Goal: Task Accomplishment & Management: Use online tool/utility

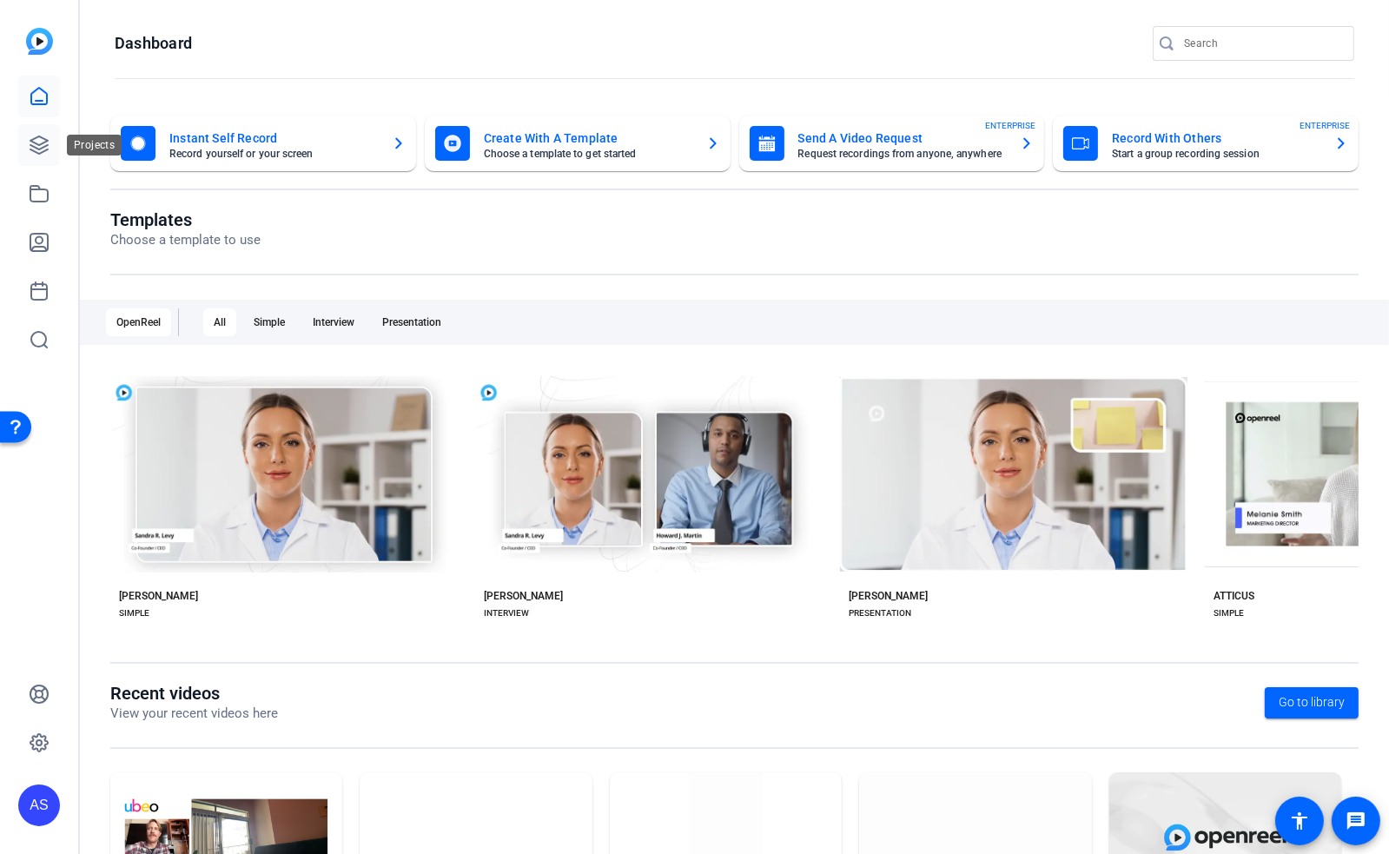
click at [46, 144] on icon at bounding box center [39, 145] width 21 height 21
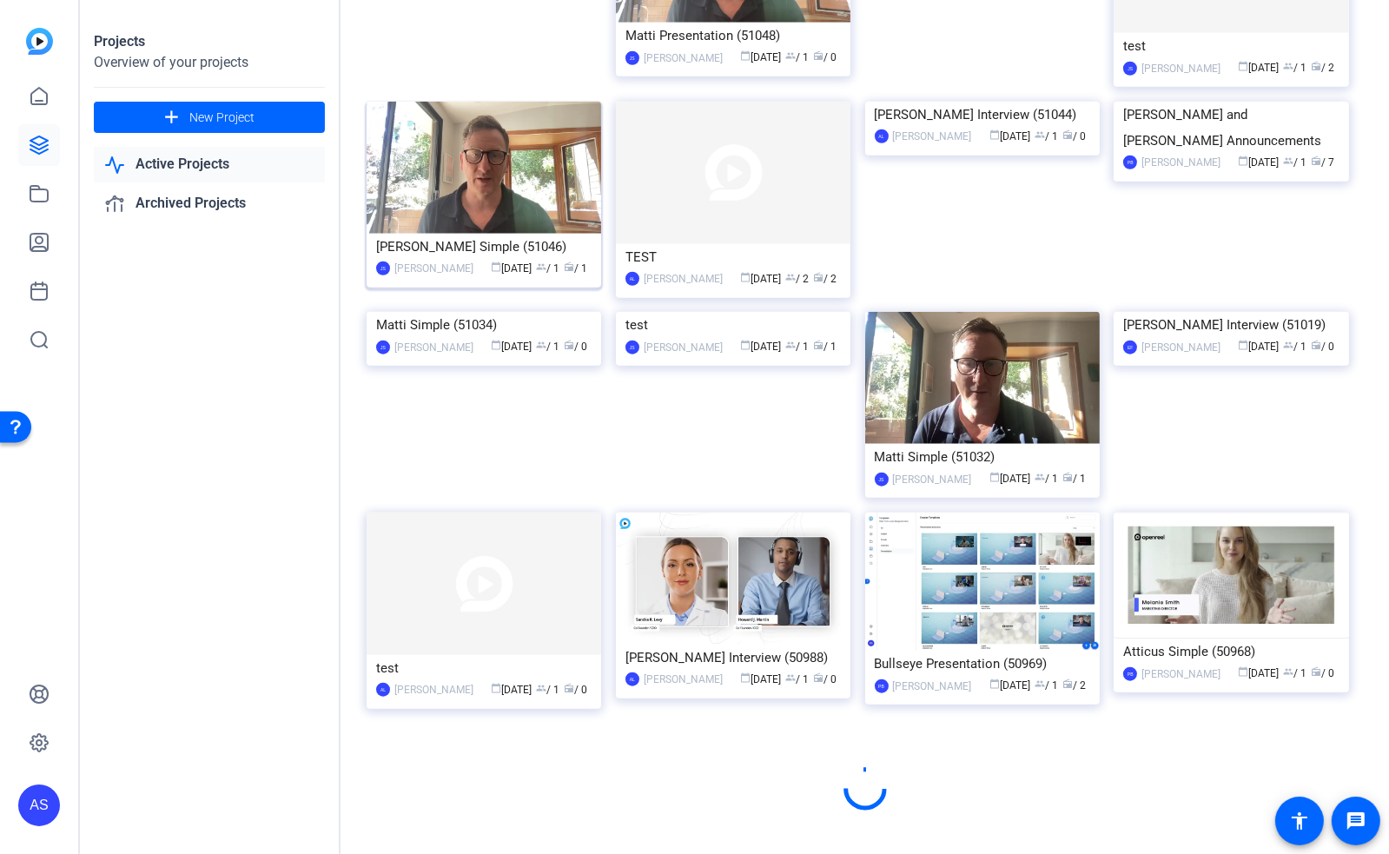
scroll to position [1920, 0]
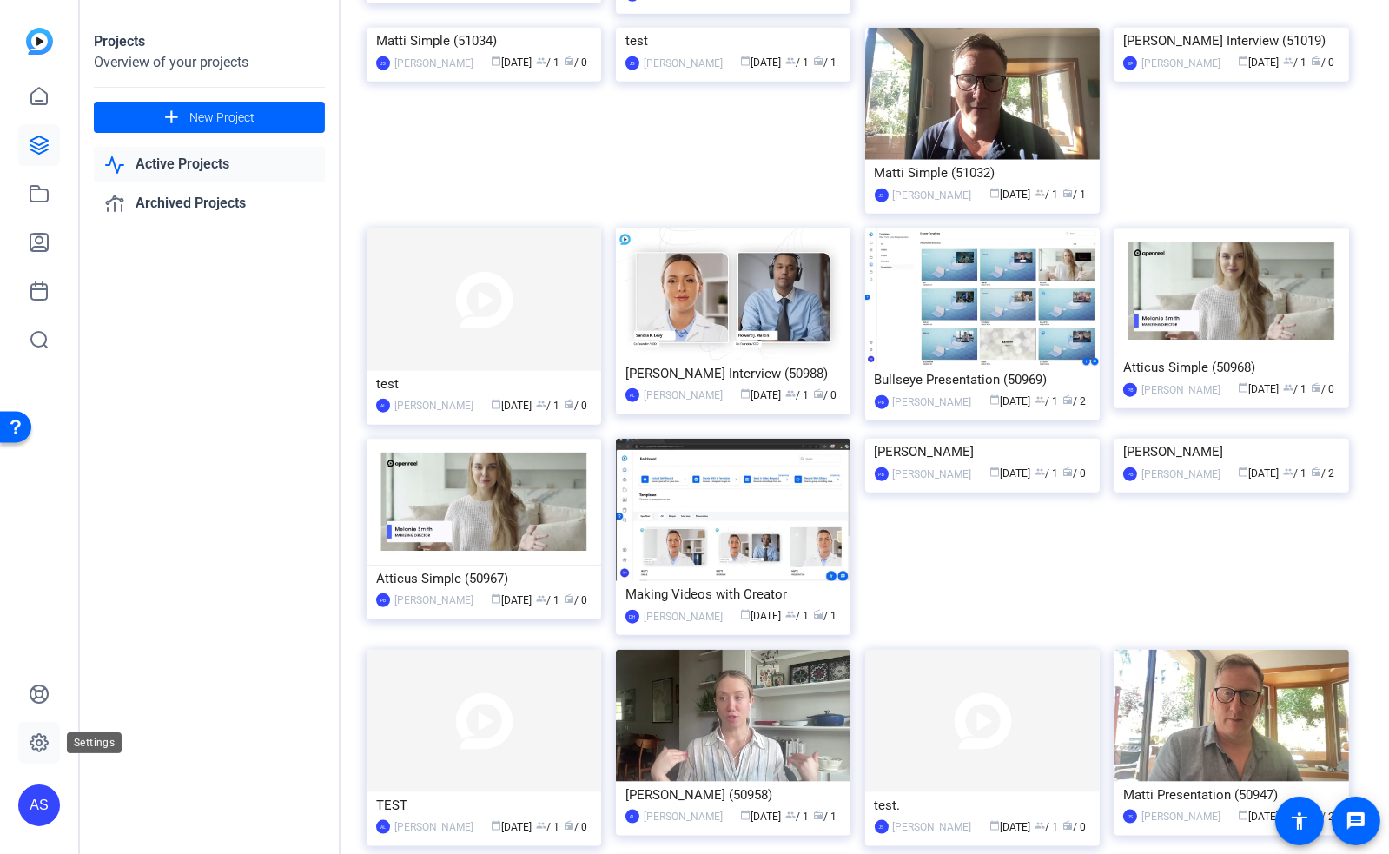
click at [31, 744] on icon at bounding box center [38, 742] width 17 height 17
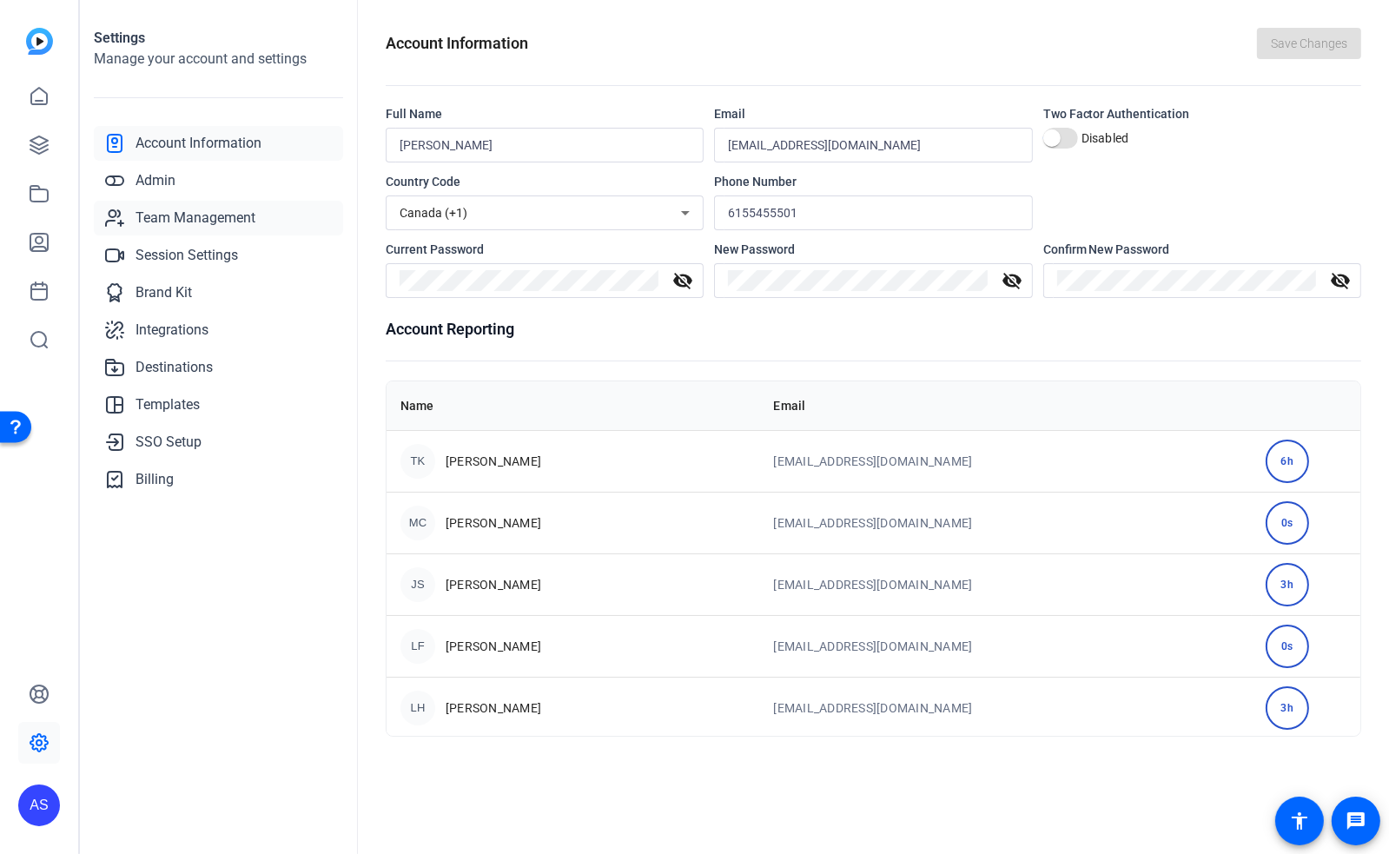
click at [202, 221] on span "Team Management" at bounding box center [195, 218] width 120 height 21
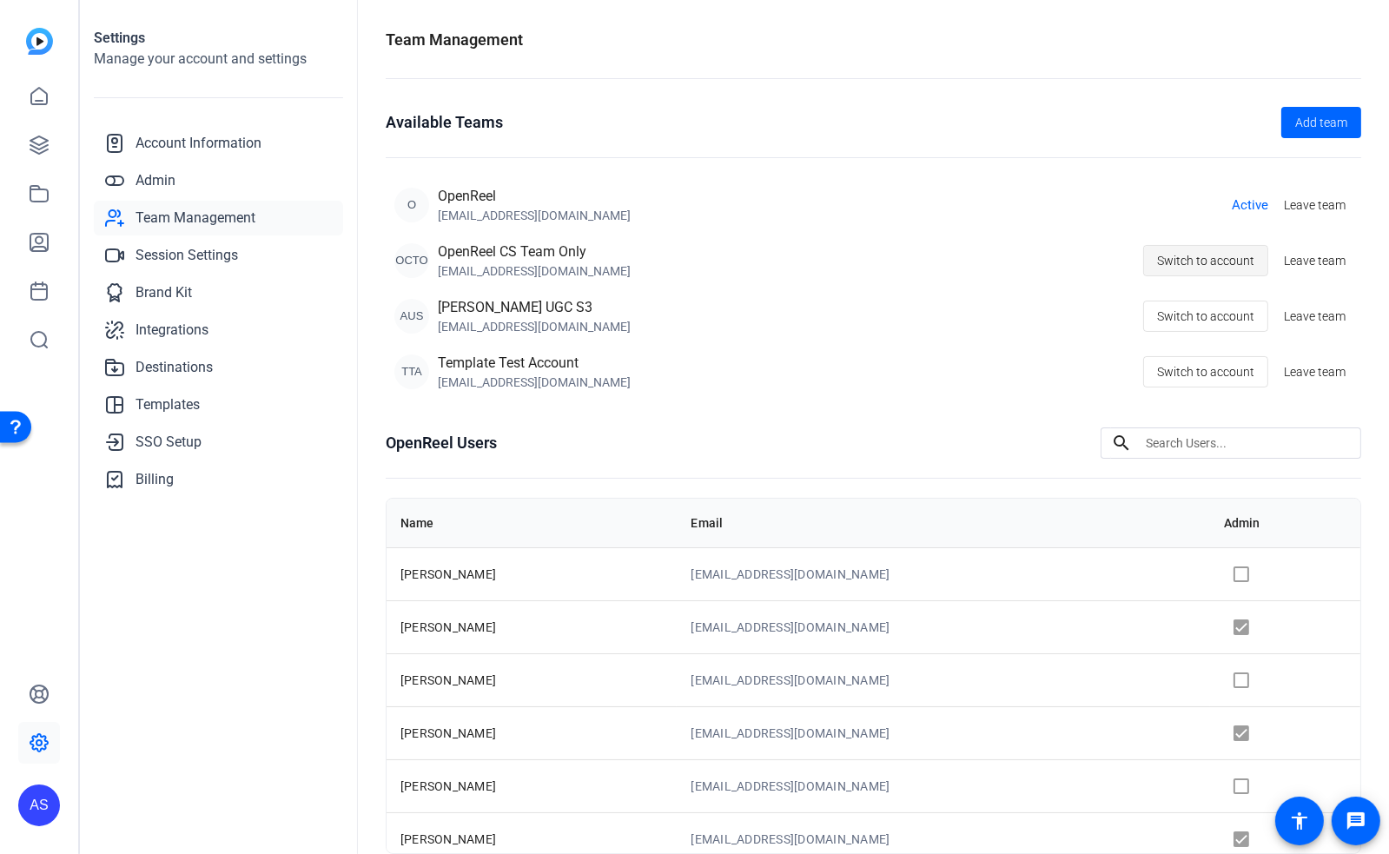
click at [1179, 268] on span "Switch to account" at bounding box center [1205, 260] width 97 height 33
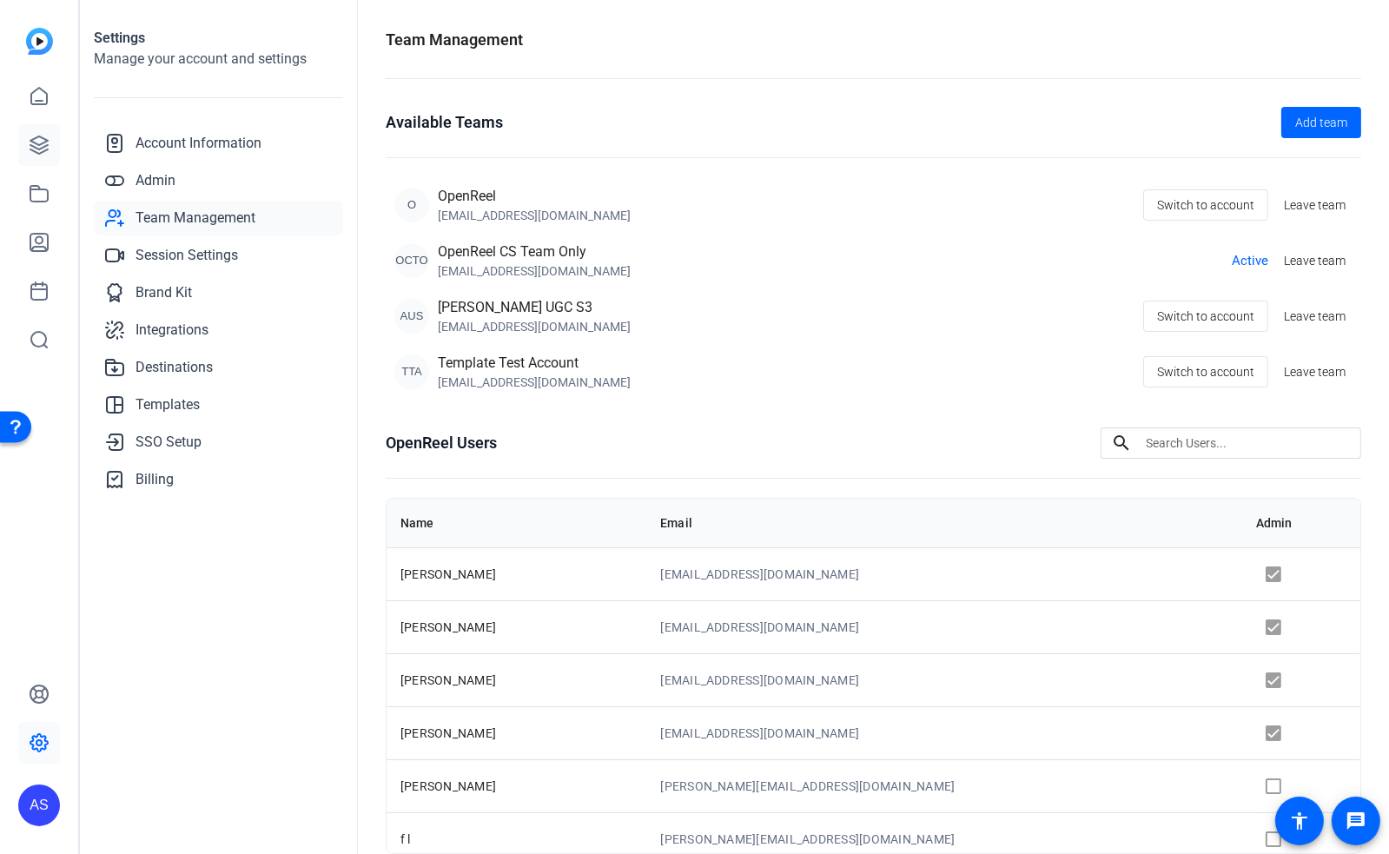
click at [36, 145] on icon at bounding box center [39, 145] width 21 height 21
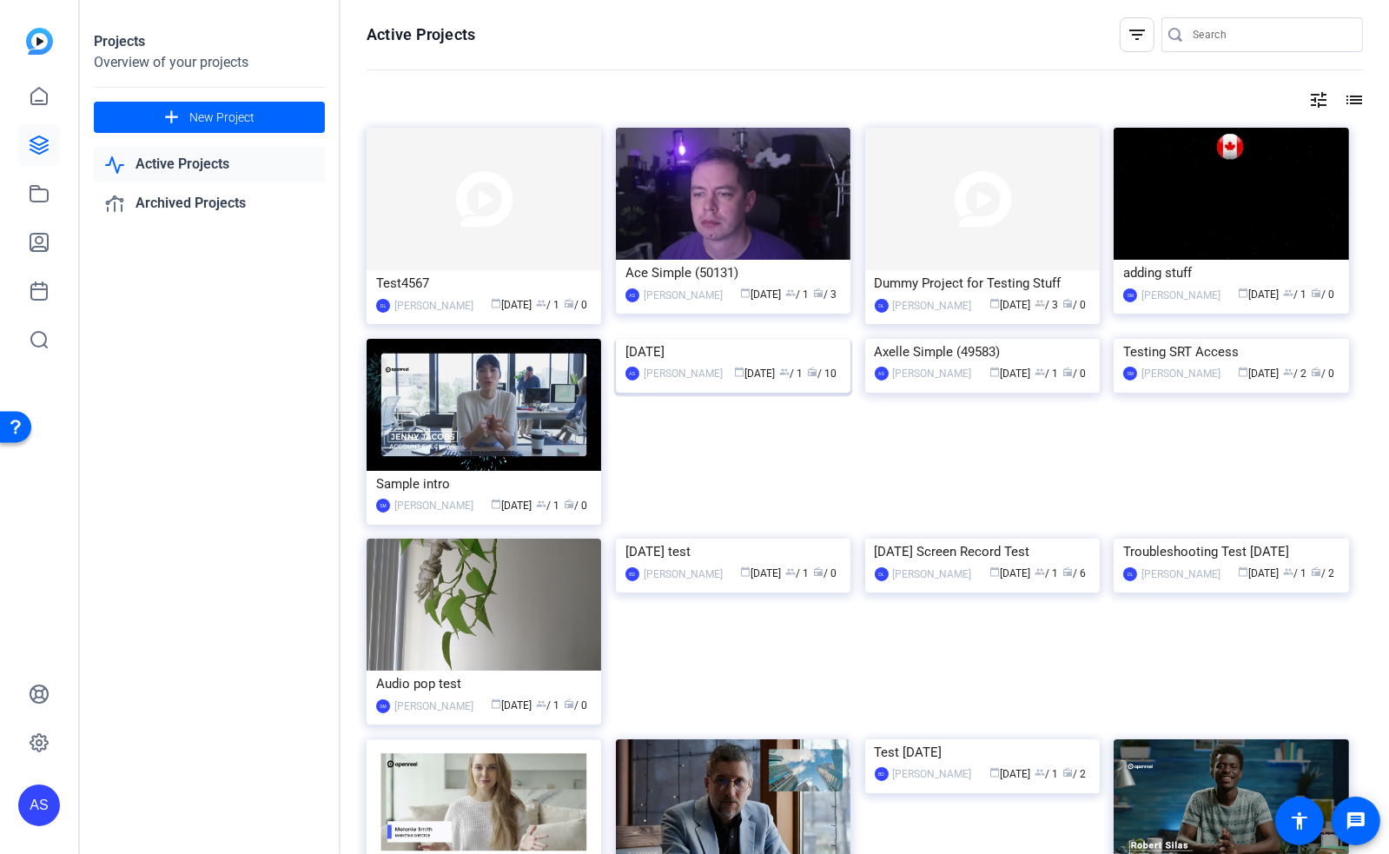
click at [677, 339] on img at bounding box center [733, 339] width 235 height 0
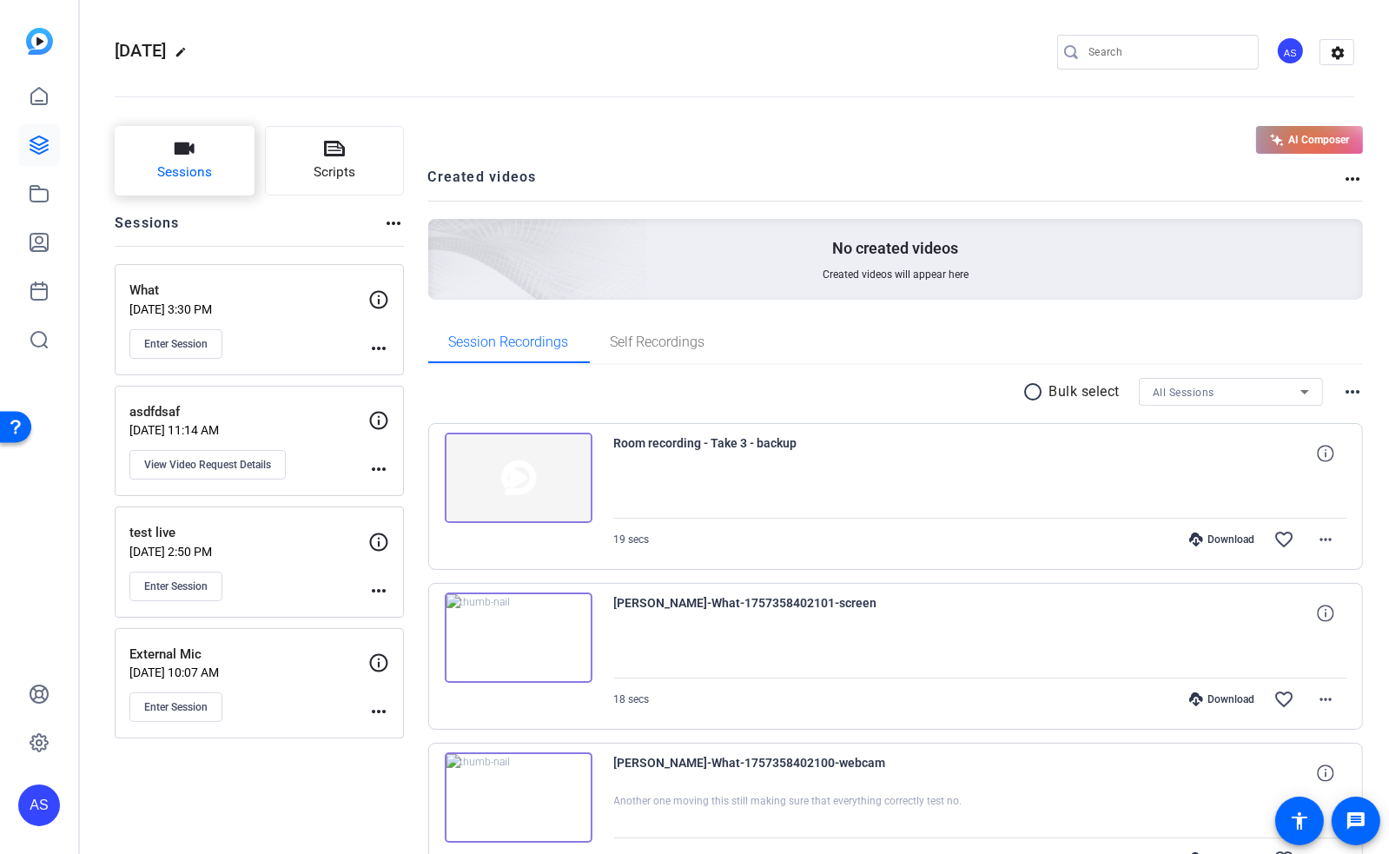
click at [208, 163] on span "Sessions" at bounding box center [184, 172] width 55 height 20
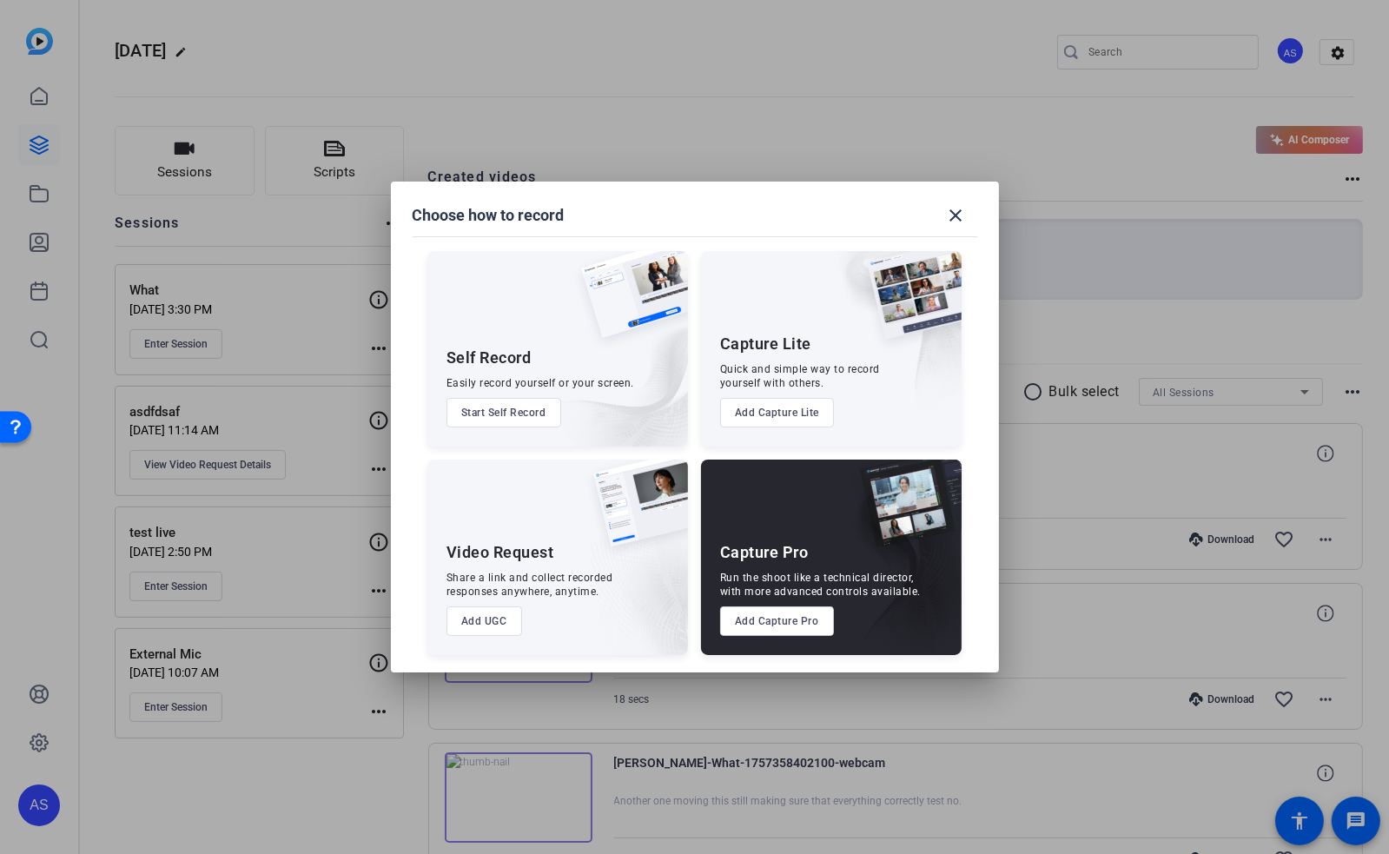
click at [494, 628] on button "Add UGC" at bounding box center [484, 621] width 76 height 30
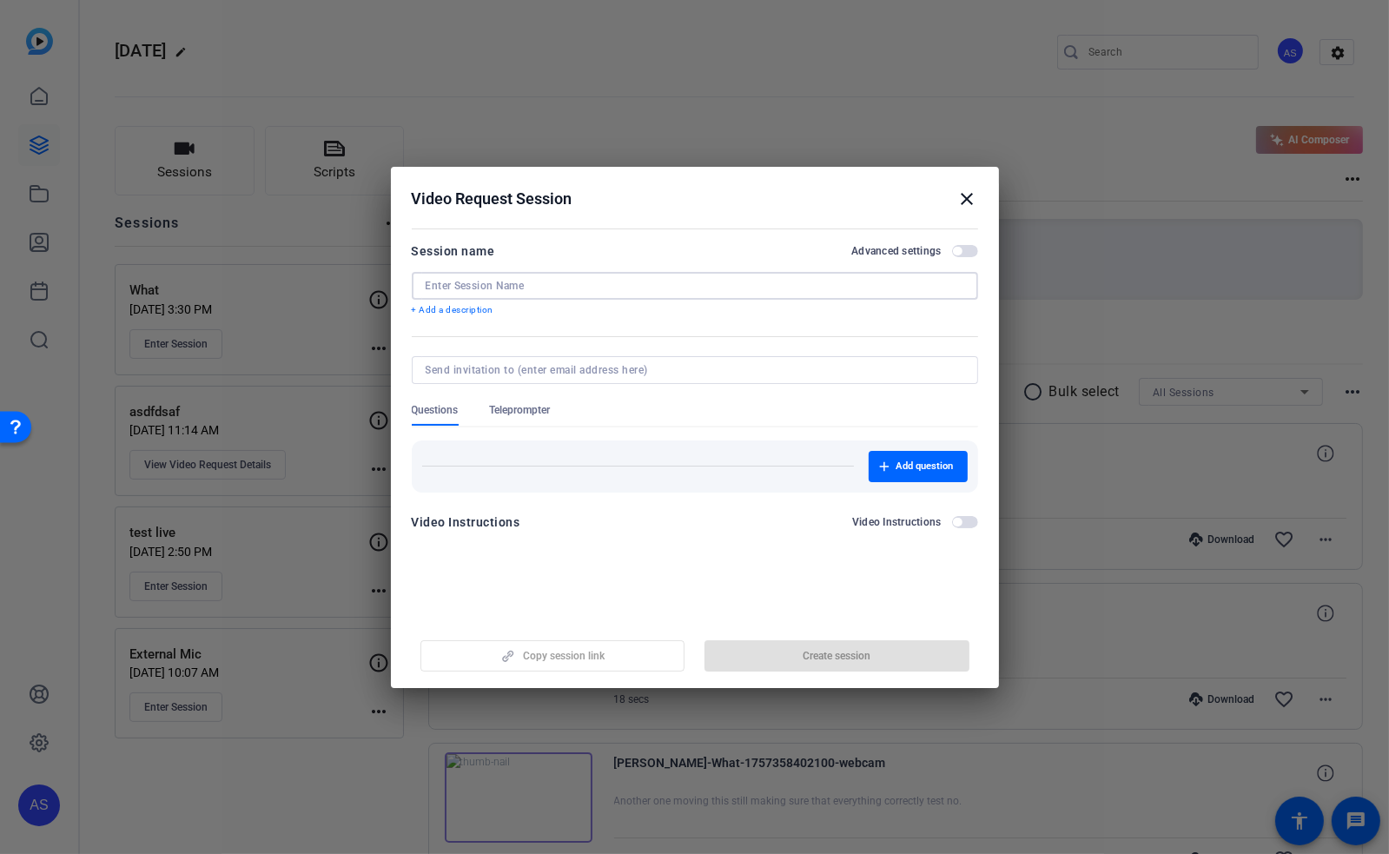
click at [537, 282] on input at bounding box center [695, 286] width 539 height 14
type input "Teleprompter"
click at [528, 416] on span "Teleprompter" at bounding box center [520, 410] width 61 height 14
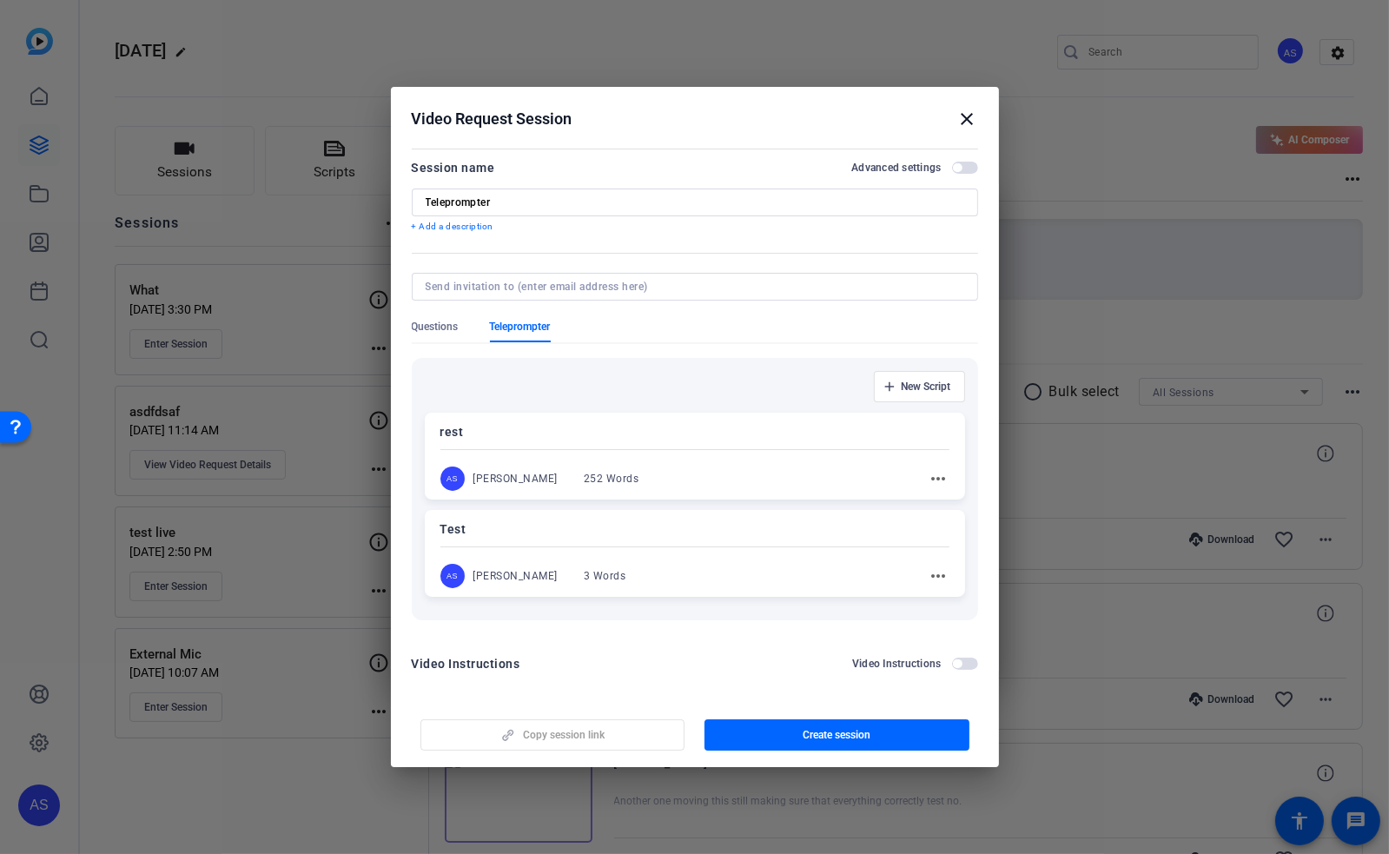
scroll to position [7, 0]
click at [928, 472] on mat-icon "more_horiz" at bounding box center [938, 475] width 21 height 21
click at [966, 451] on div at bounding box center [694, 427] width 1389 height 854
click at [683, 376] on div "New Script" at bounding box center [695, 382] width 540 height 31
click at [691, 433] on p "rest" at bounding box center [694, 429] width 507 height 21
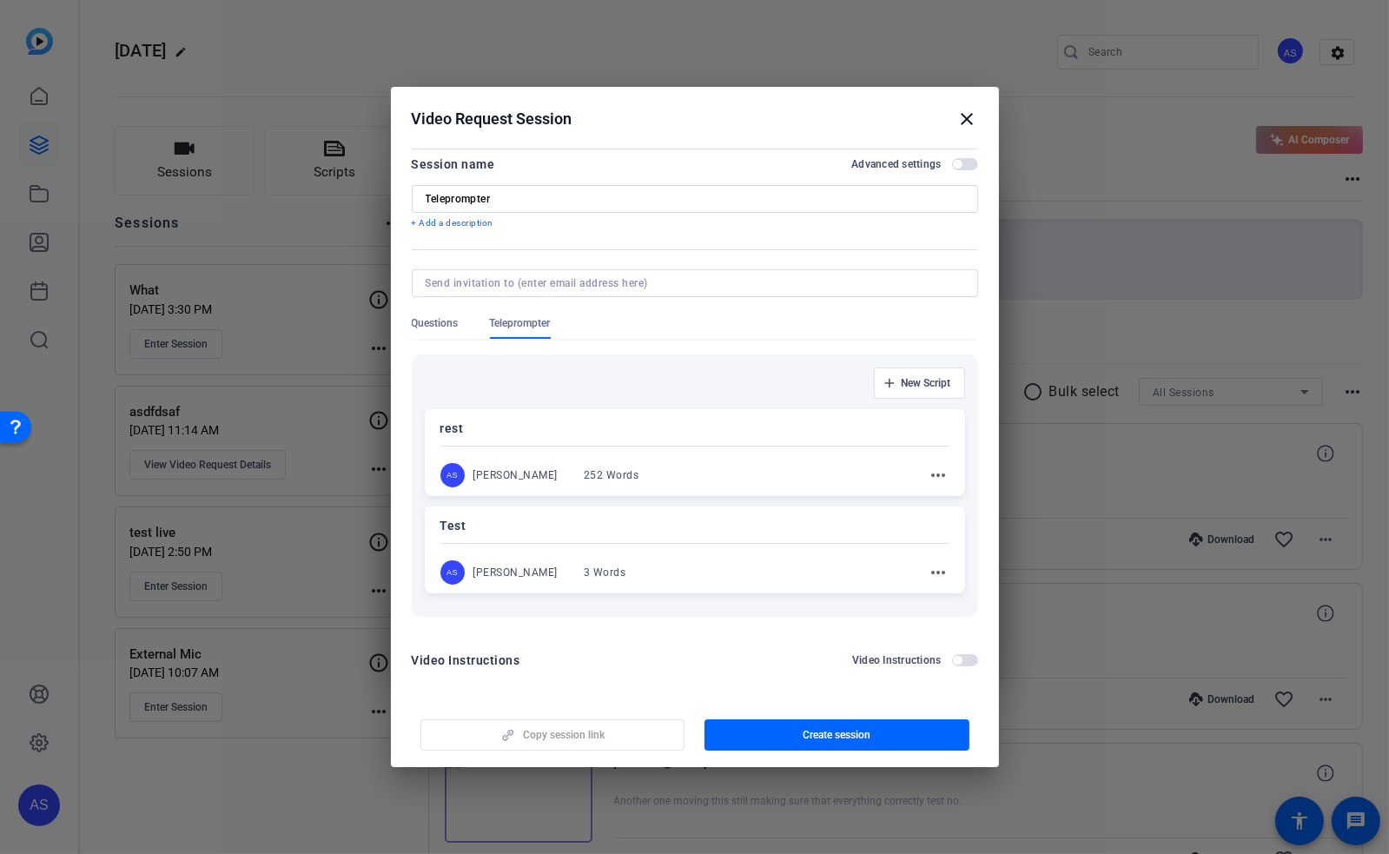
click at [580, 448] on div "rest AS Arthur Scott 252 Words more_horiz" at bounding box center [695, 452] width 540 height 87
